Goal: Use online tool/utility: Use online tool/utility

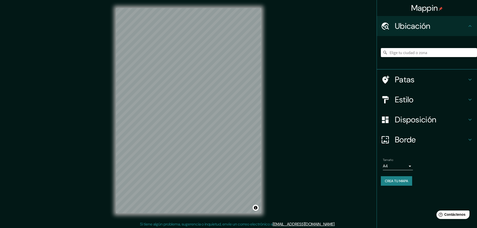
click at [467, 79] on icon at bounding box center [470, 80] width 6 height 6
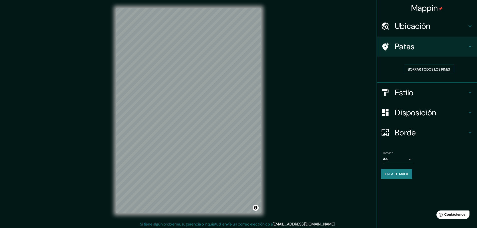
click at [461, 90] on h4 "Estilo" at bounding box center [431, 93] width 72 height 10
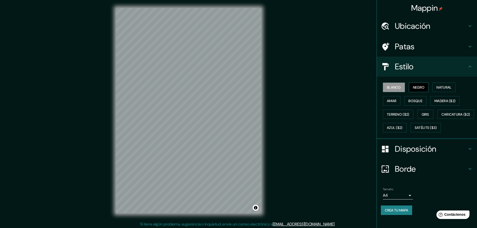
click at [413, 88] on font "Negro" at bounding box center [419, 87] width 12 height 5
click at [448, 91] on button "Natural" at bounding box center [443, 88] width 23 height 10
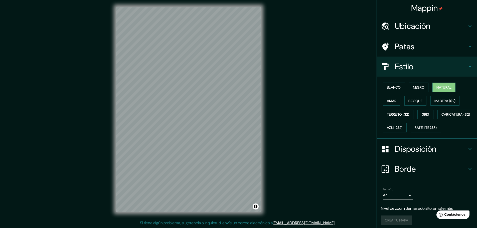
click at [467, 152] on icon at bounding box center [470, 149] width 6 height 6
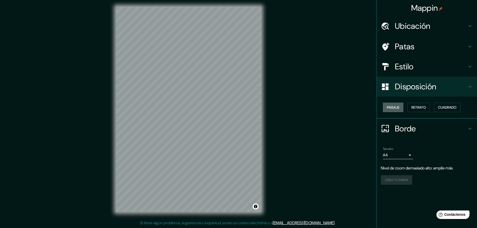
click at [396, 106] on font "Paisaje" at bounding box center [393, 107] width 13 height 5
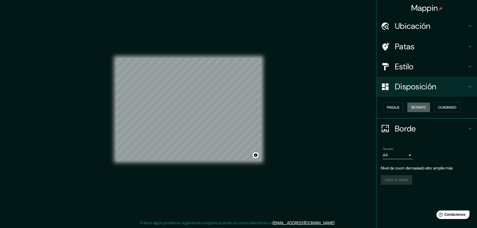
click at [423, 108] on font "Retrato" at bounding box center [418, 107] width 15 height 5
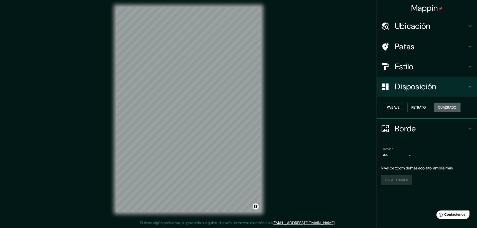
click at [447, 107] on font "Cuadrado" at bounding box center [447, 107] width 19 height 5
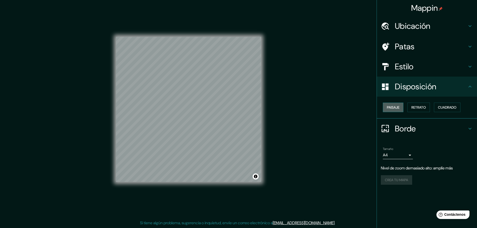
click at [395, 106] on font "Paisaje" at bounding box center [393, 107] width 13 height 5
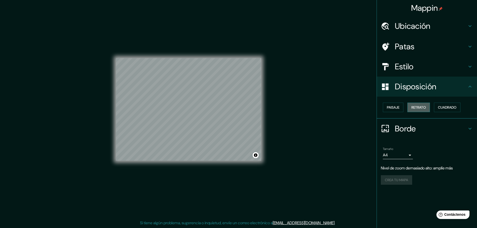
click at [417, 107] on font "Retrato" at bounding box center [418, 107] width 15 height 5
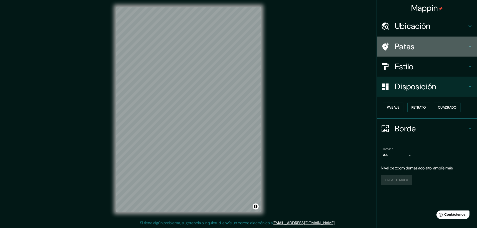
click at [421, 48] on h4 "Patas" at bounding box center [431, 47] width 72 height 10
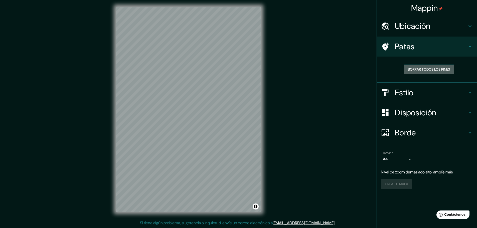
click at [432, 69] on font "Borrar todos los pines" at bounding box center [429, 69] width 42 height 5
click at [434, 28] on h4 "Ubicación" at bounding box center [431, 26] width 72 height 10
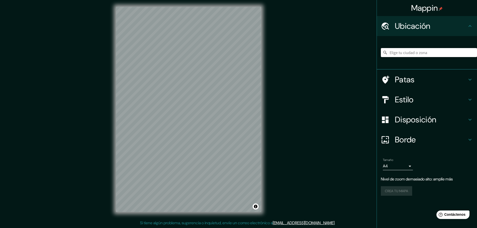
click at [420, 53] on input "Elige tu ciudad o zona" at bounding box center [429, 52] width 96 height 9
click at [442, 54] on input "Querétaro, [GEOGRAPHIC_DATA], [GEOGRAPHIC_DATA]" at bounding box center [429, 52] width 96 height 9
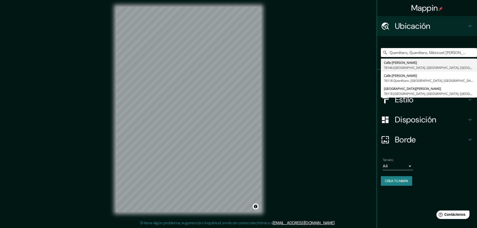
drag, startPoint x: 467, startPoint y: 53, endPoint x: 362, endPoint y: 54, distance: 105.4
click at [362, 54] on div "Mappin Ubicación Querétaro, [GEOGRAPHIC_DATA], [GEOGRAPHIC_DATA] [PERSON_NAME] …" at bounding box center [238, 113] width 477 height 229
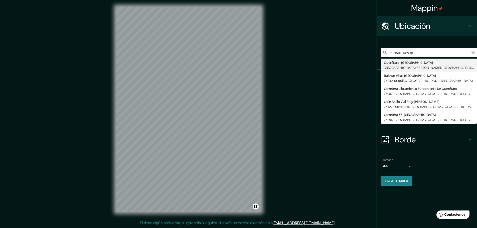
type input "Querétaro- [GEOGRAPHIC_DATA], [GEOGRAPHIC_DATA][PERSON_NAME], [GEOGRAPHIC_DATA]…"
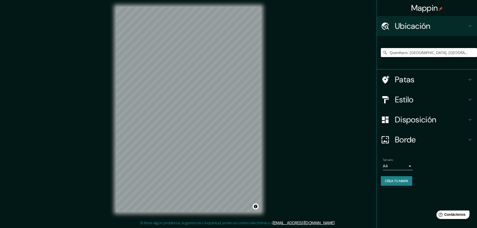
scroll to position [0, 0]
click at [472, 53] on icon "Claro" at bounding box center [472, 52] width 3 height 3
click at [425, 52] on input "Elige tu ciudad o zona" at bounding box center [429, 52] width 96 height 9
type input "[GEOGRAPHIC_DATA][PERSON_NAME] [GEOGRAPHIC_DATA][PERSON_NAME], [GEOGRAPHIC_DATA…"
